Goal: Transaction & Acquisition: Book appointment/travel/reservation

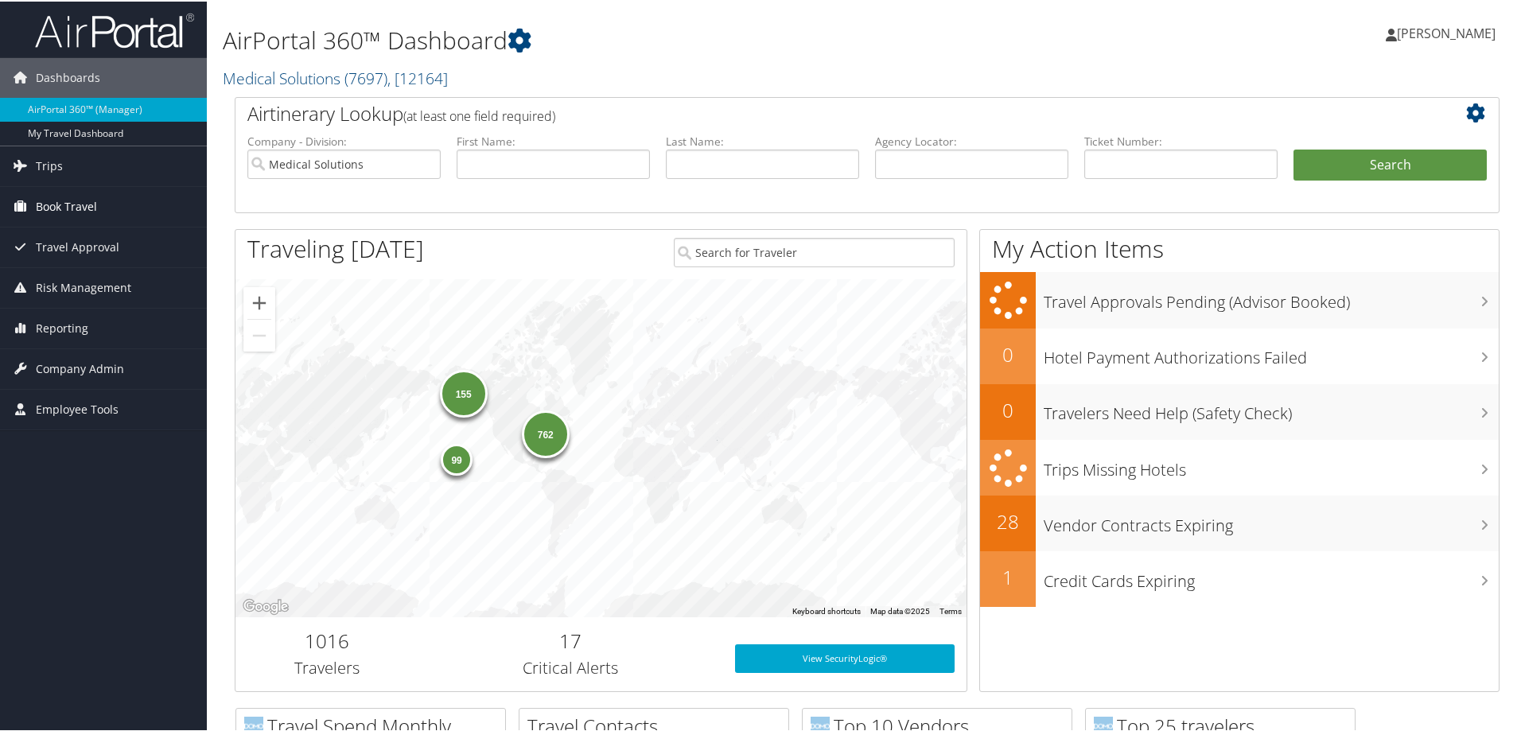
click at [76, 196] on span "Book Travel" at bounding box center [66, 205] width 61 height 40
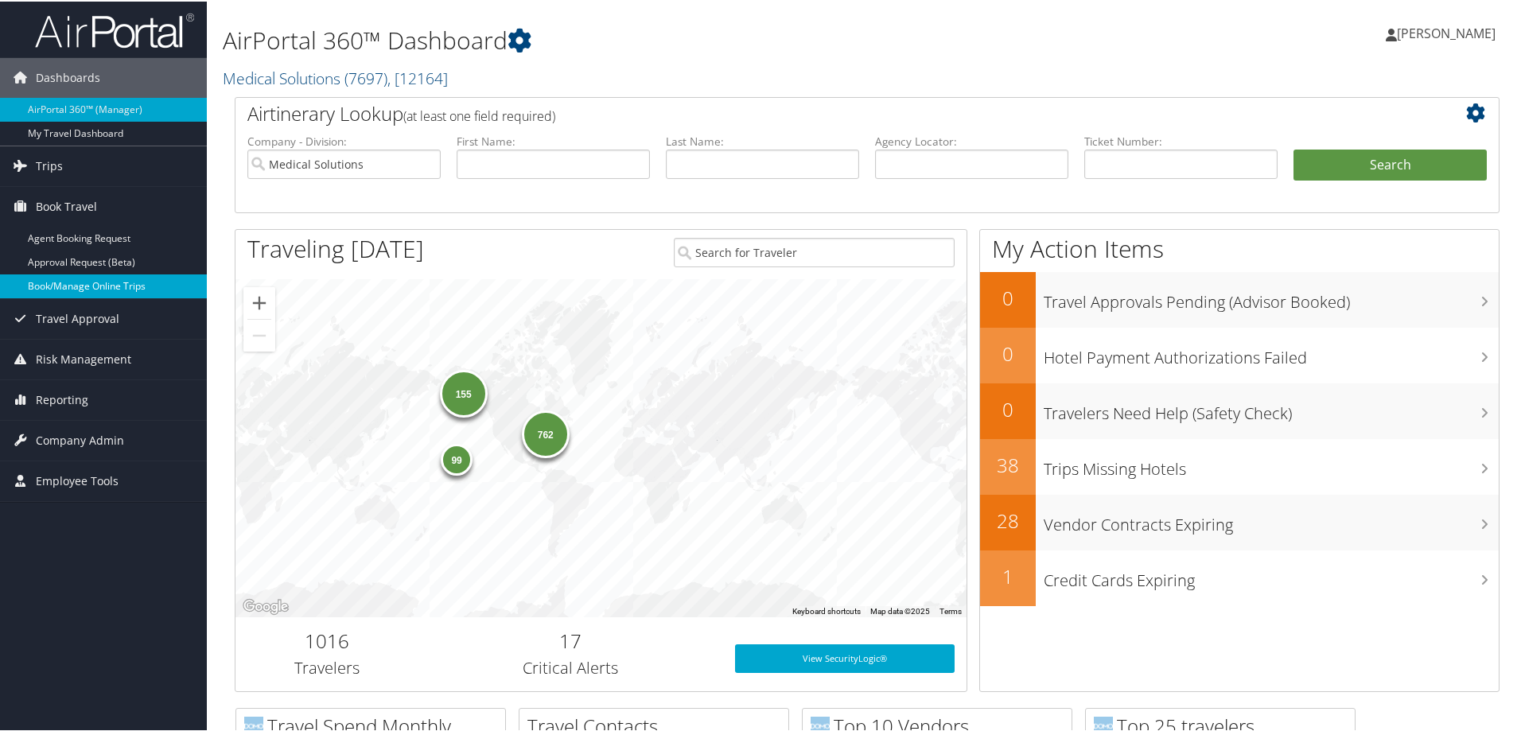
click at [93, 280] on link "Book/Manage Online Trips" at bounding box center [103, 285] width 207 height 24
